Goal: Information Seeking & Learning: Learn about a topic

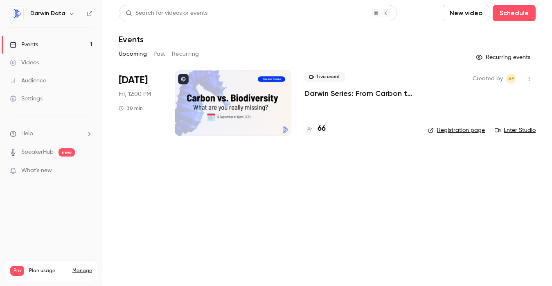
click at [38, 64] on div "Videos" at bounding box center [24, 63] width 29 height 8
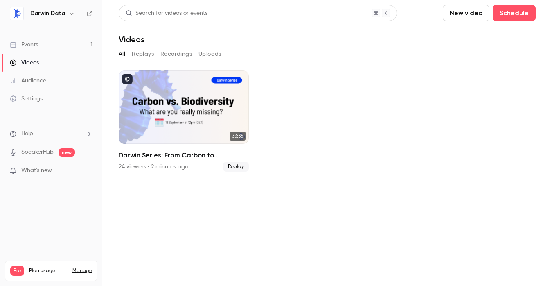
click at [33, 49] on link "Events 1" at bounding box center [51, 45] width 102 height 18
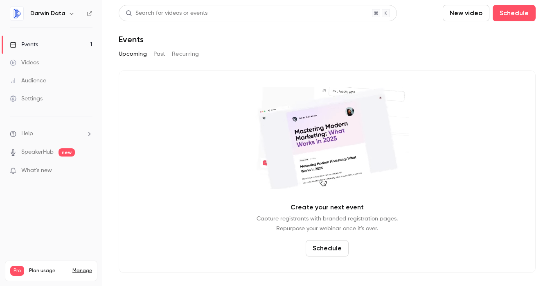
click at [35, 104] on link "Settings" at bounding box center [51, 99] width 102 height 18
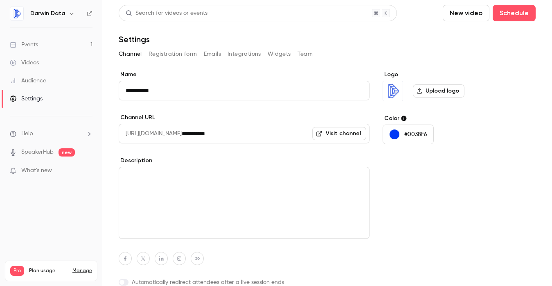
drag, startPoint x: 260, startPoint y: 138, endPoint x: 128, endPoint y: 132, distance: 132.4
click at [128, 132] on div "**********" at bounding box center [244, 134] width 251 height 20
click at [330, 134] on link "Visit channel" at bounding box center [339, 133] width 54 height 13
drag, startPoint x: 253, startPoint y: 132, endPoint x: 135, endPoint y: 129, distance: 117.6
click at [135, 129] on div "**********" at bounding box center [244, 134] width 251 height 20
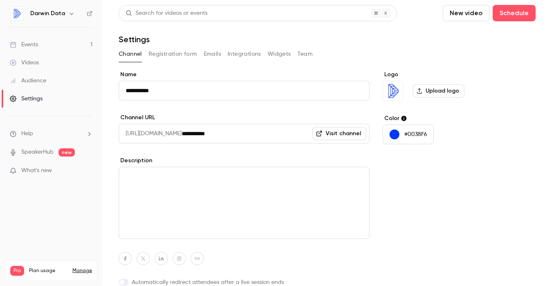
click at [35, 41] on div "Events" at bounding box center [24, 45] width 28 height 8
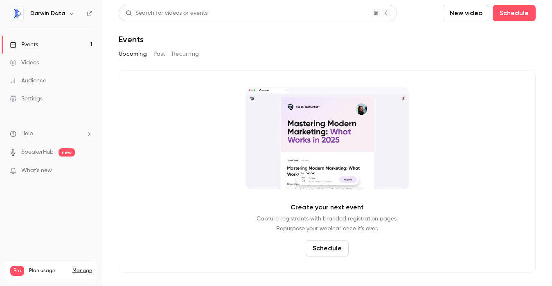
click at [158, 54] on button "Past" at bounding box center [160, 54] width 12 height 13
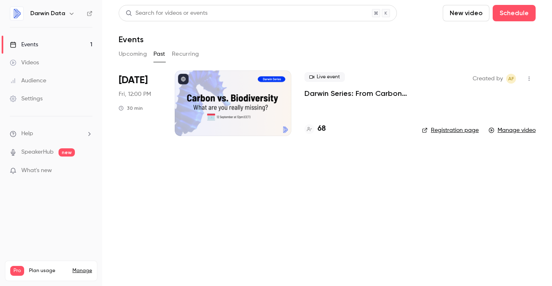
click at [324, 127] on h4 "68" at bounding box center [322, 128] width 8 height 11
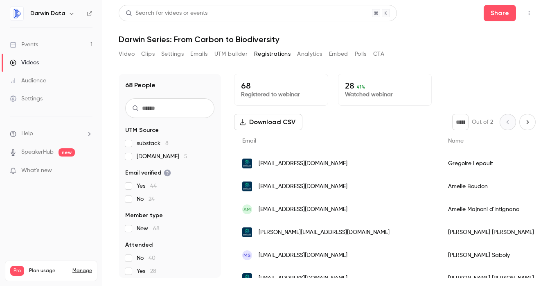
click at [348, 86] on p "28 41 %" at bounding box center [385, 86] width 80 height 10
click at [358, 87] on span "41 %" at bounding box center [361, 87] width 9 height 6
click at [361, 95] on p "Watched webinar" at bounding box center [385, 95] width 80 height 8
click at [312, 52] on button "Analytics" at bounding box center [309, 54] width 25 height 13
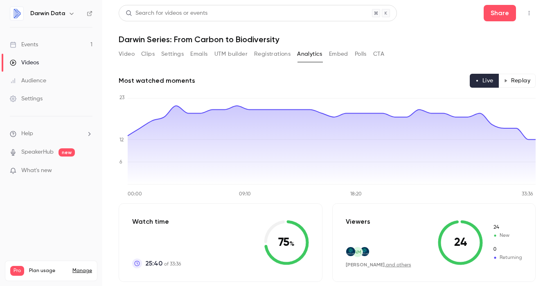
click at [526, 79] on button "Replay" at bounding box center [517, 81] width 37 height 14
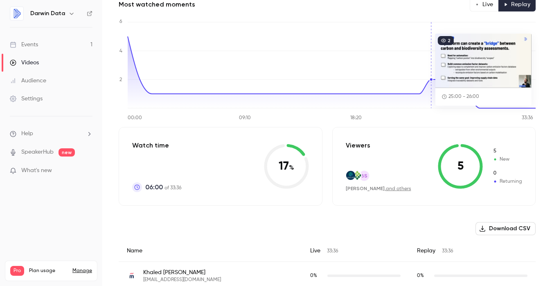
scroll to position [78, 0]
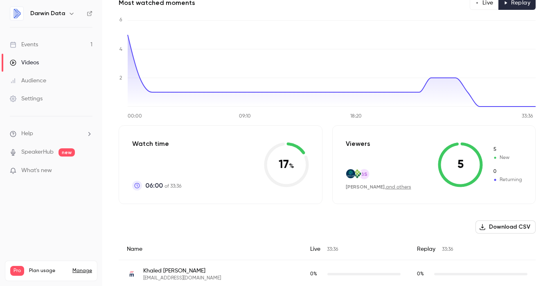
click at [396, 185] on link "and others" at bounding box center [398, 187] width 25 height 5
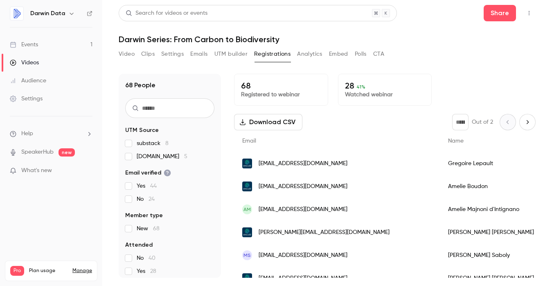
click at [130, 52] on button "Video" at bounding box center [127, 54] width 16 height 13
